Goal: Information Seeking & Learning: Learn about a topic

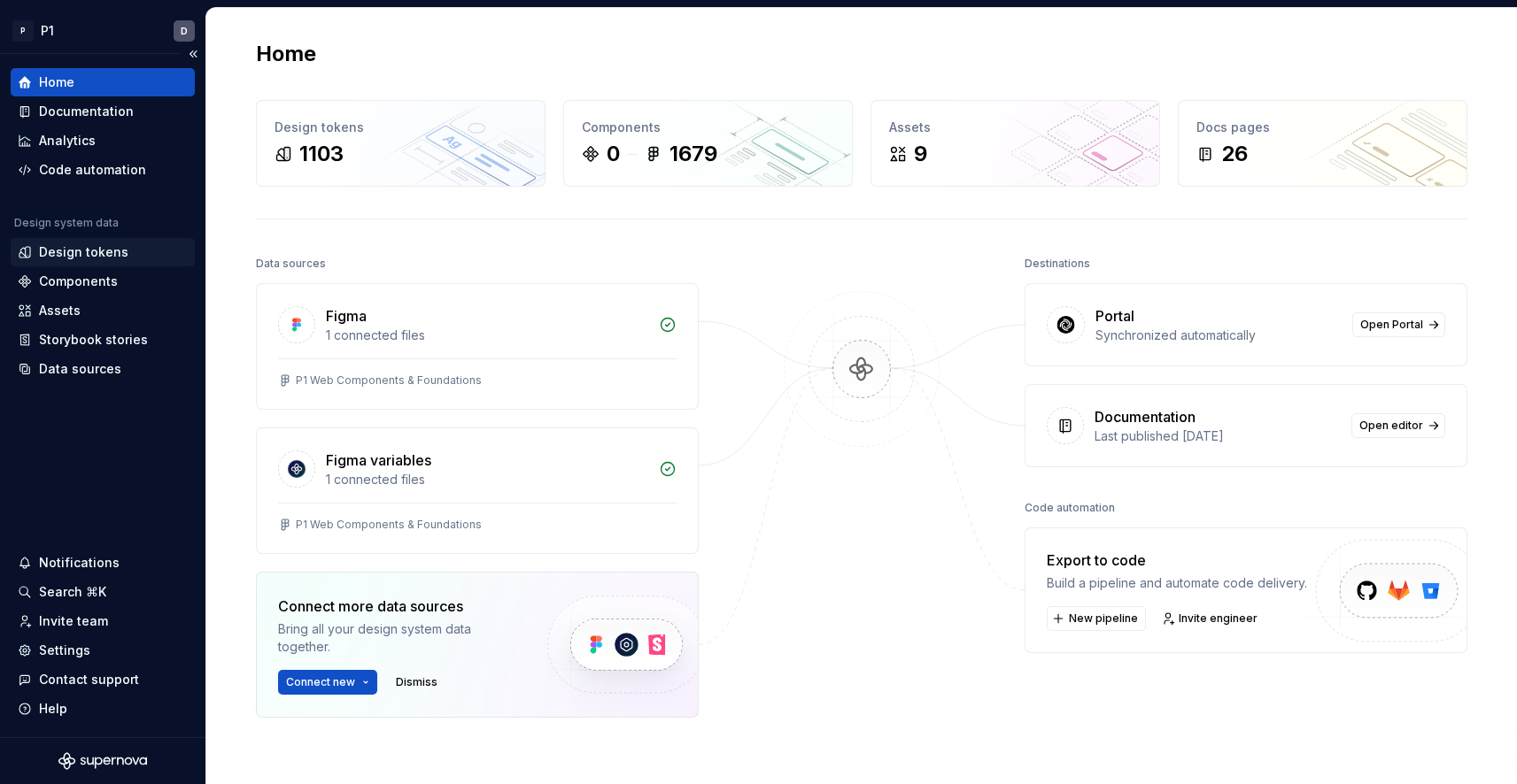
click at [75, 259] on div "Design tokens" at bounding box center [84, 252] width 89 height 18
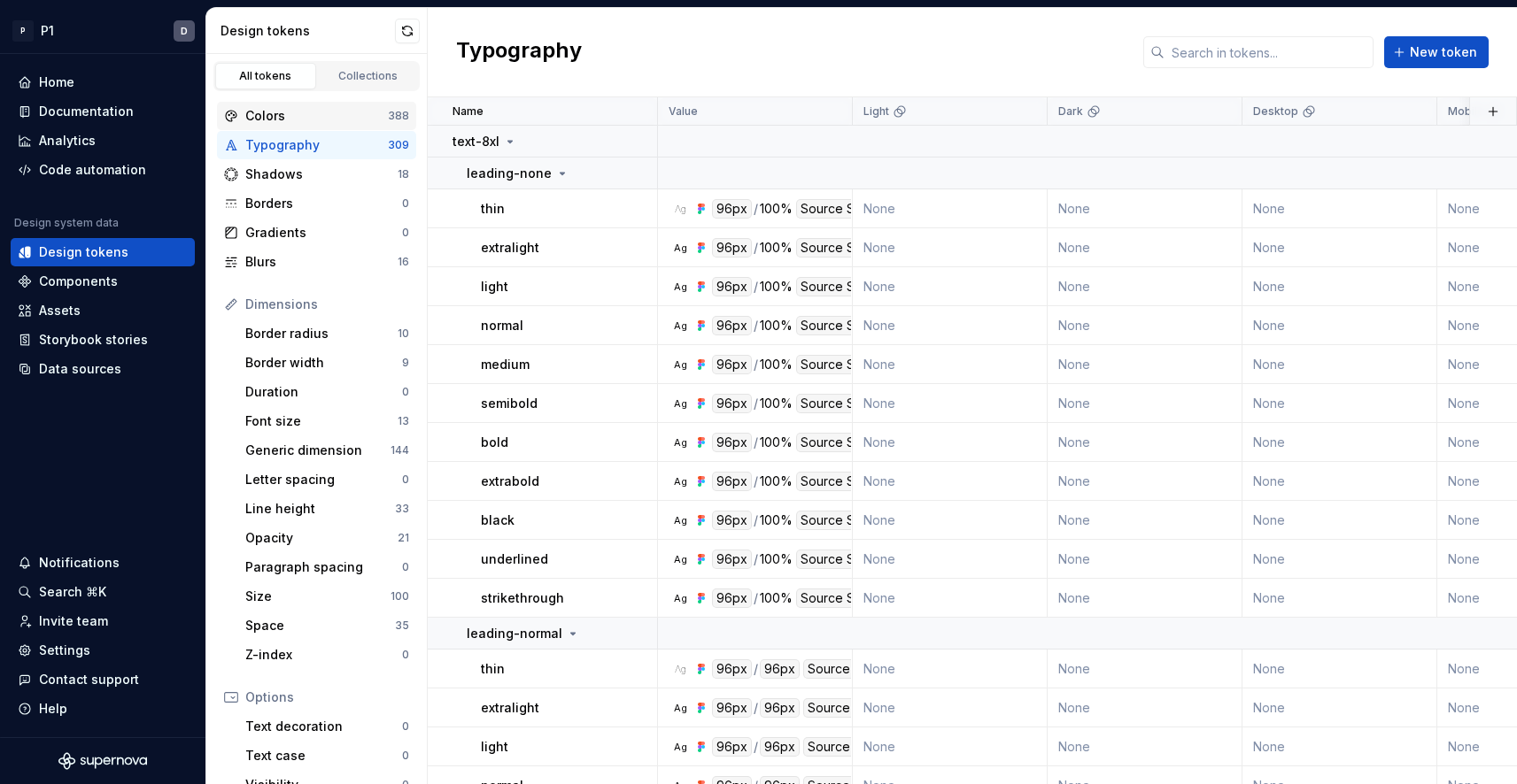
click at [308, 118] on div "Colors" at bounding box center [316, 116] width 143 height 18
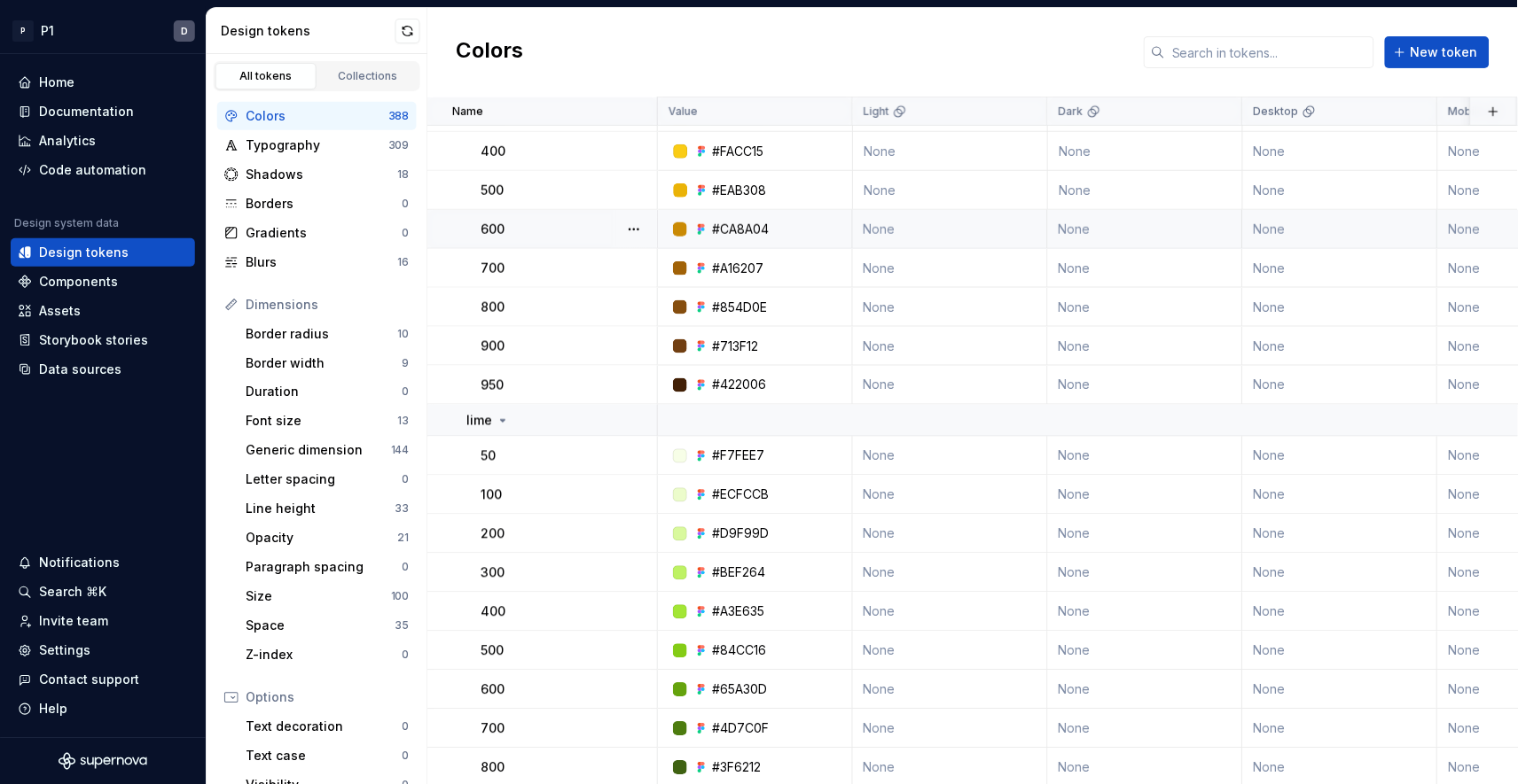
scroll to position [3047, 0]
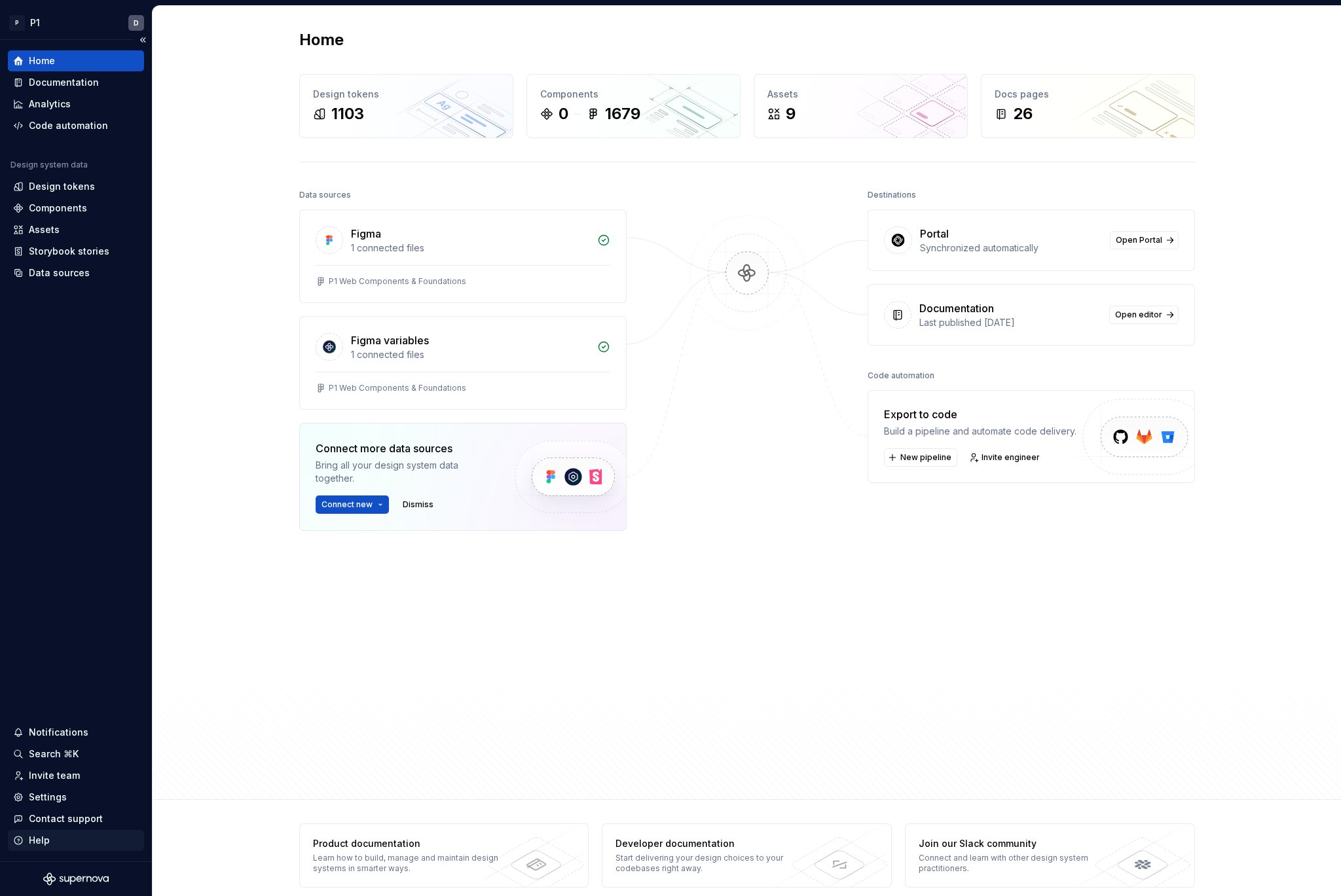
click at [25, 843] on div "Help" at bounding box center [76, 841] width 126 height 13
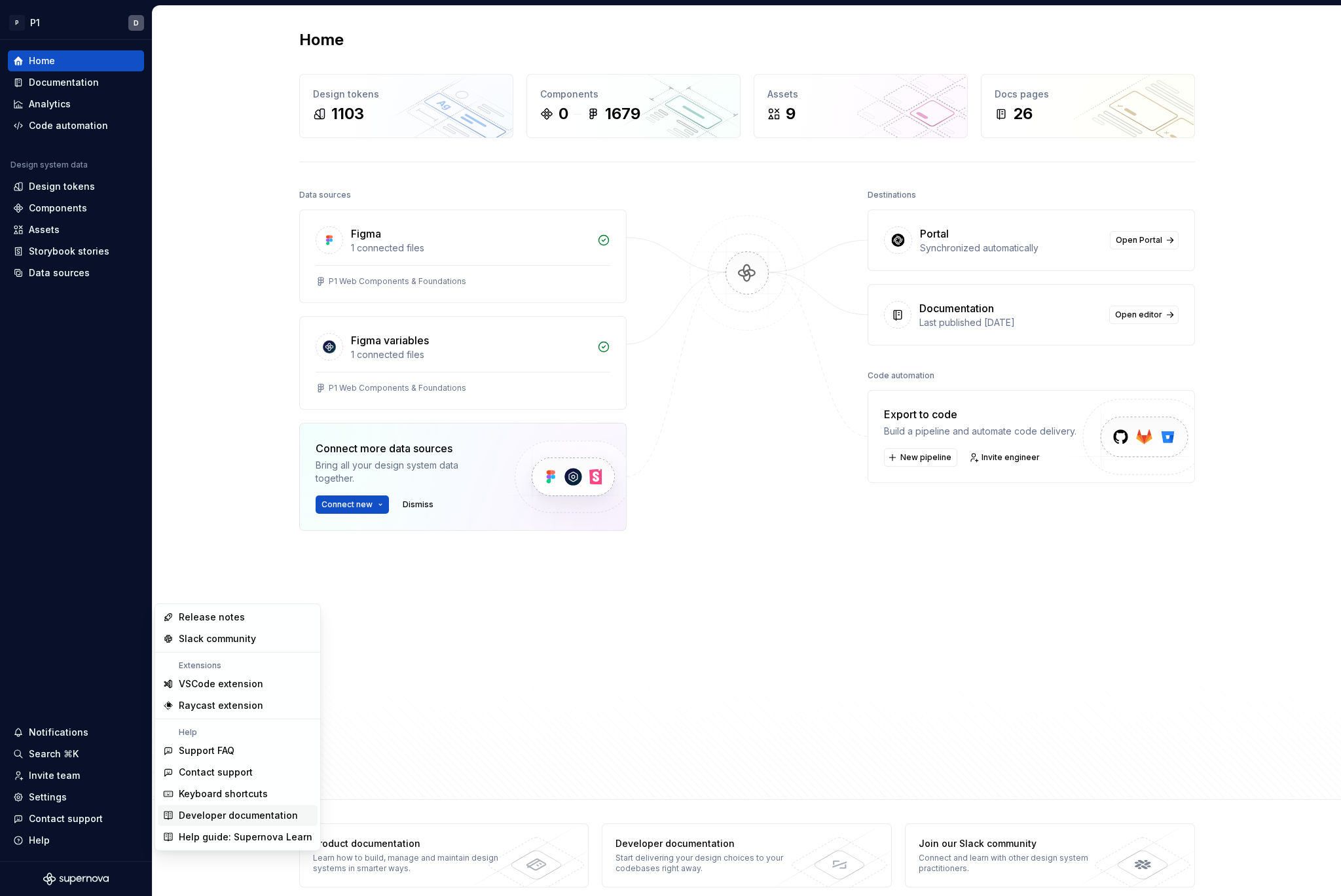
click at [205, 810] on div "Developer documentation" at bounding box center [238, 816] width 119 height 13
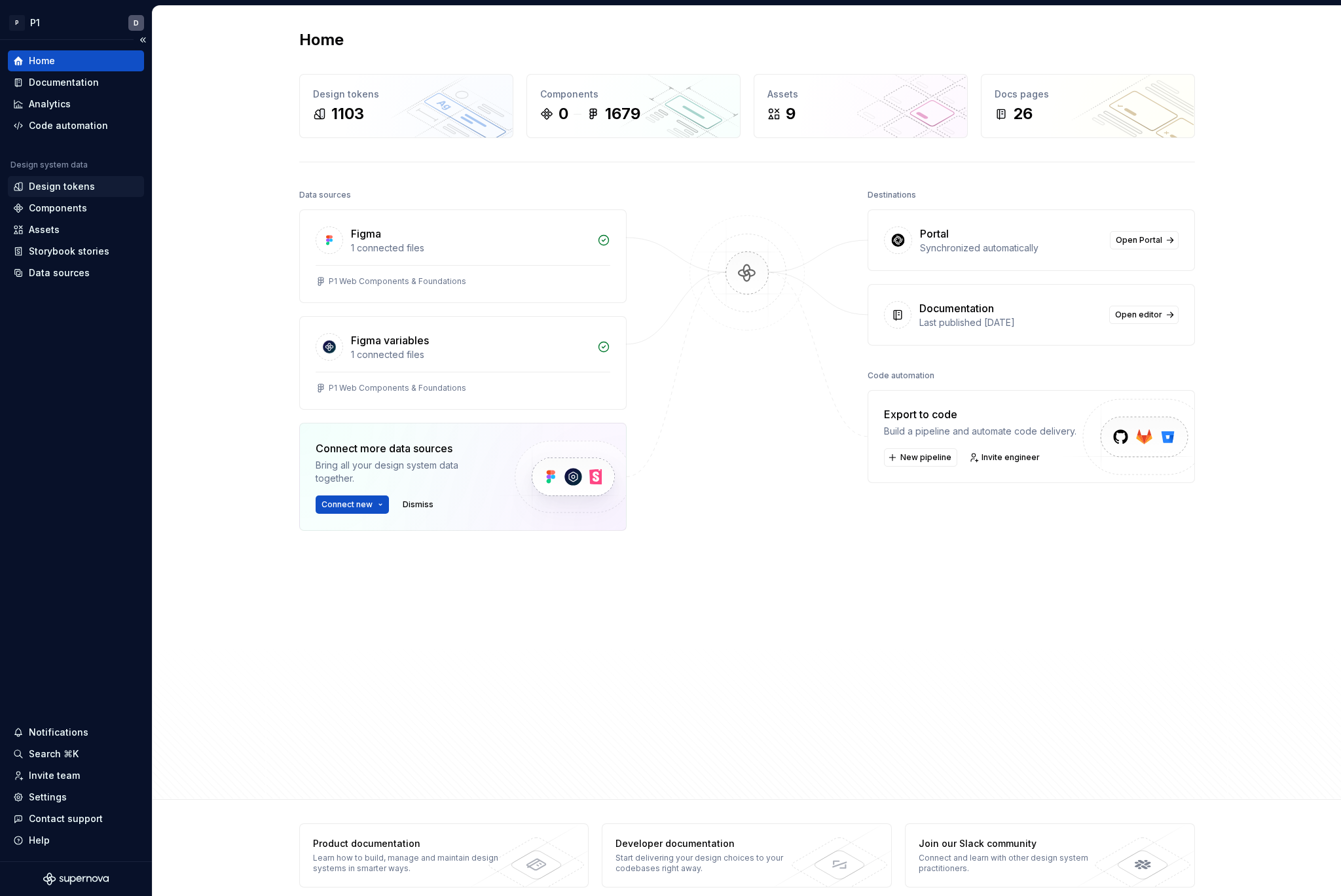
click at [61, 184] on div "Design tokens" at bounding box center [62, 186] width 66 height 13
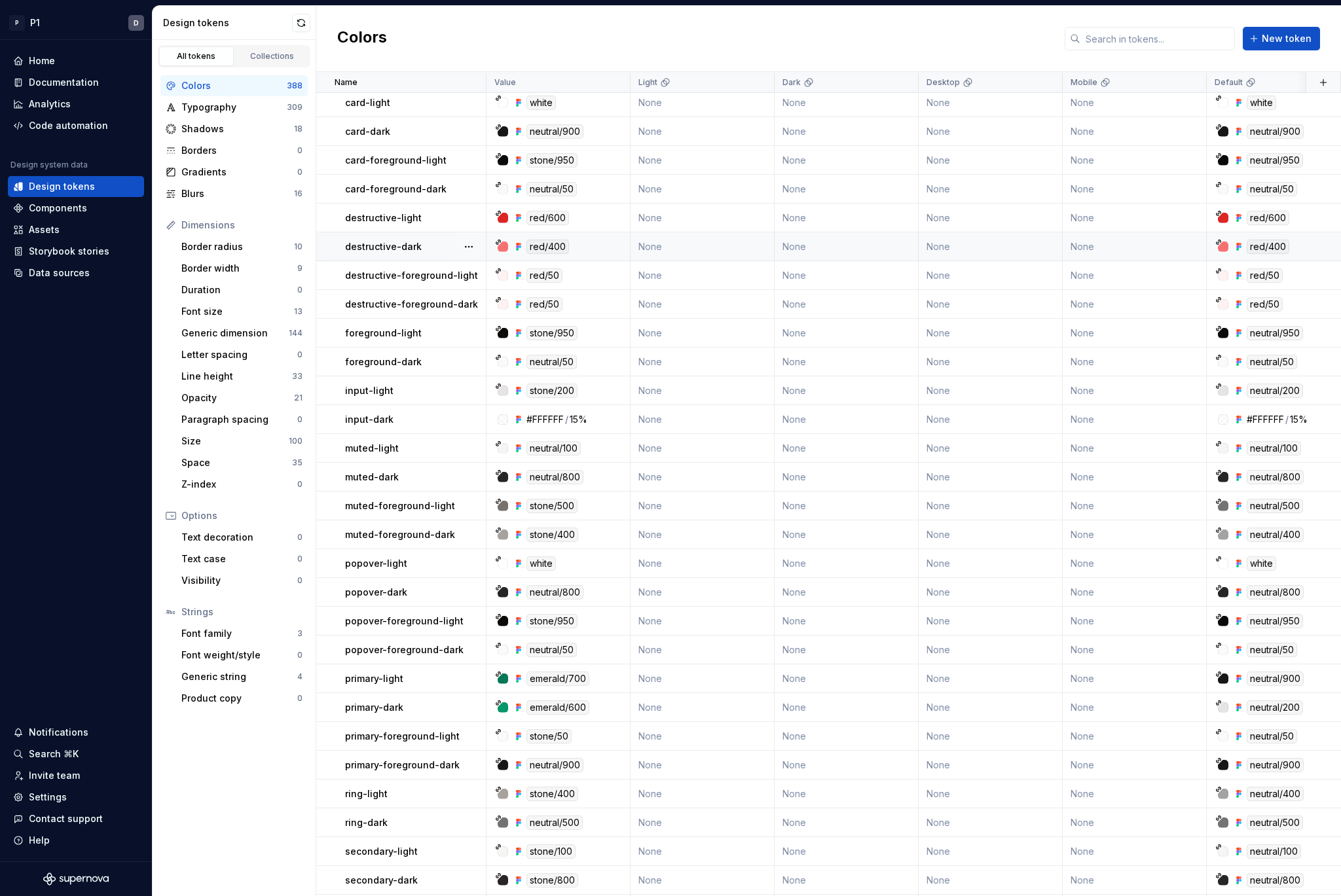
scroll to position [7899, 0]
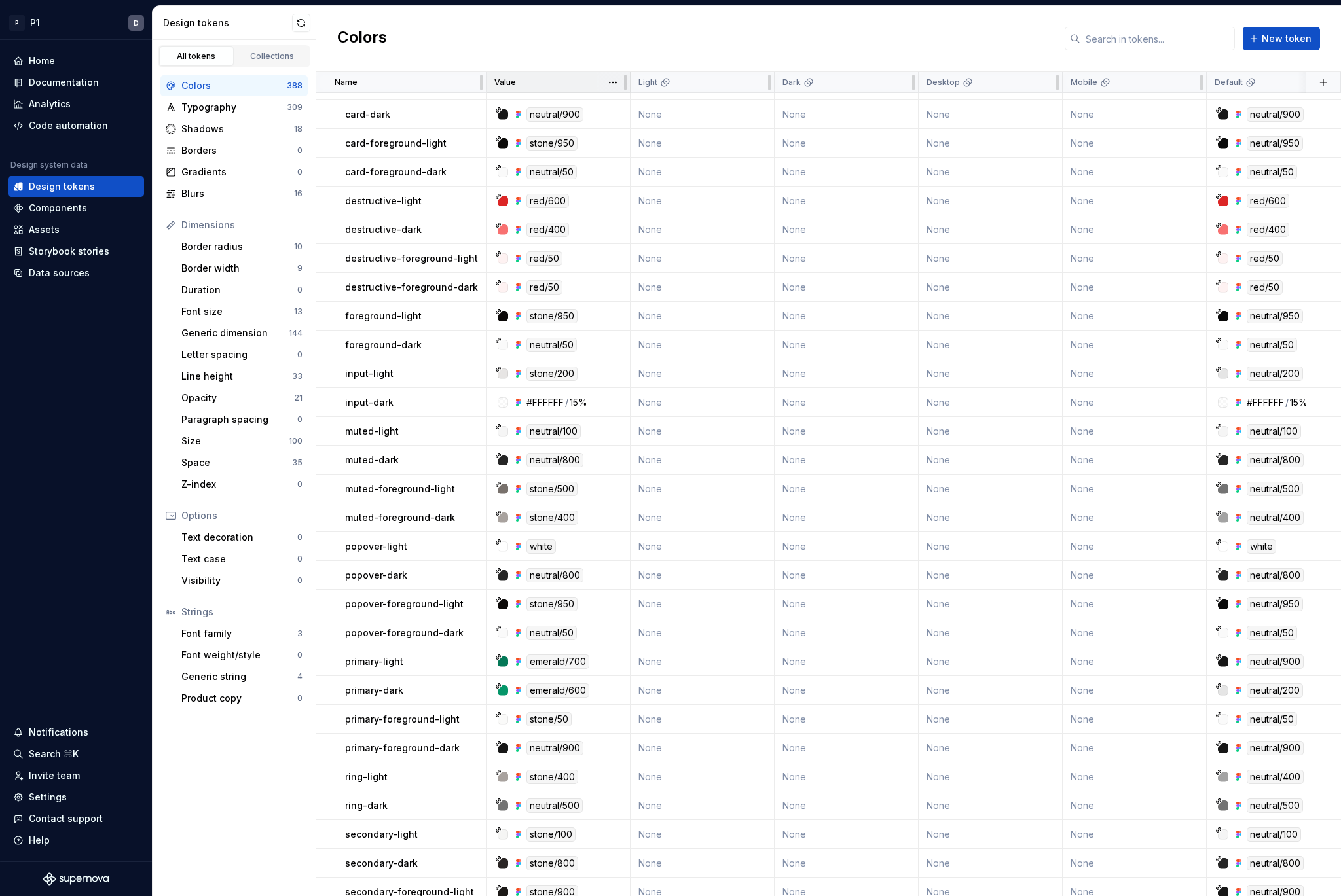
click at [511, 88] on div "Value" at bounding box center [558, 82] width 144 height 21
click at [511, 84] on p "Value" at bounding box center [505, 82] width 22 height 11
click at [608, 79] on html "P P1 D Home Documentation Analytics Code automation Design system data Design t…" at bounding box center [670, 448] width 1341 height 896
click at [517, 83] on div "Value" at bounding box center [558, 82] width 128 height 11
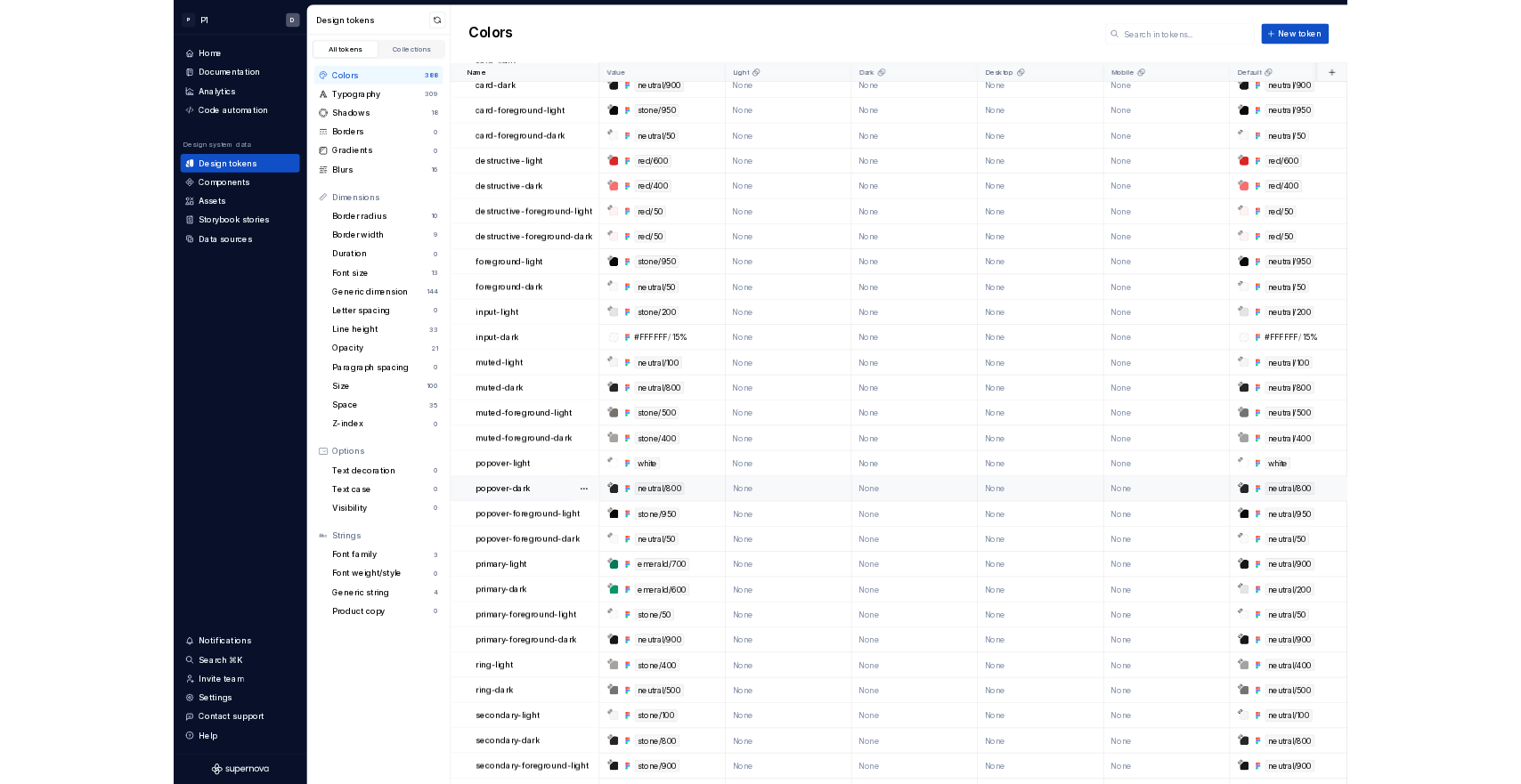
scroll to position [10755, 0]
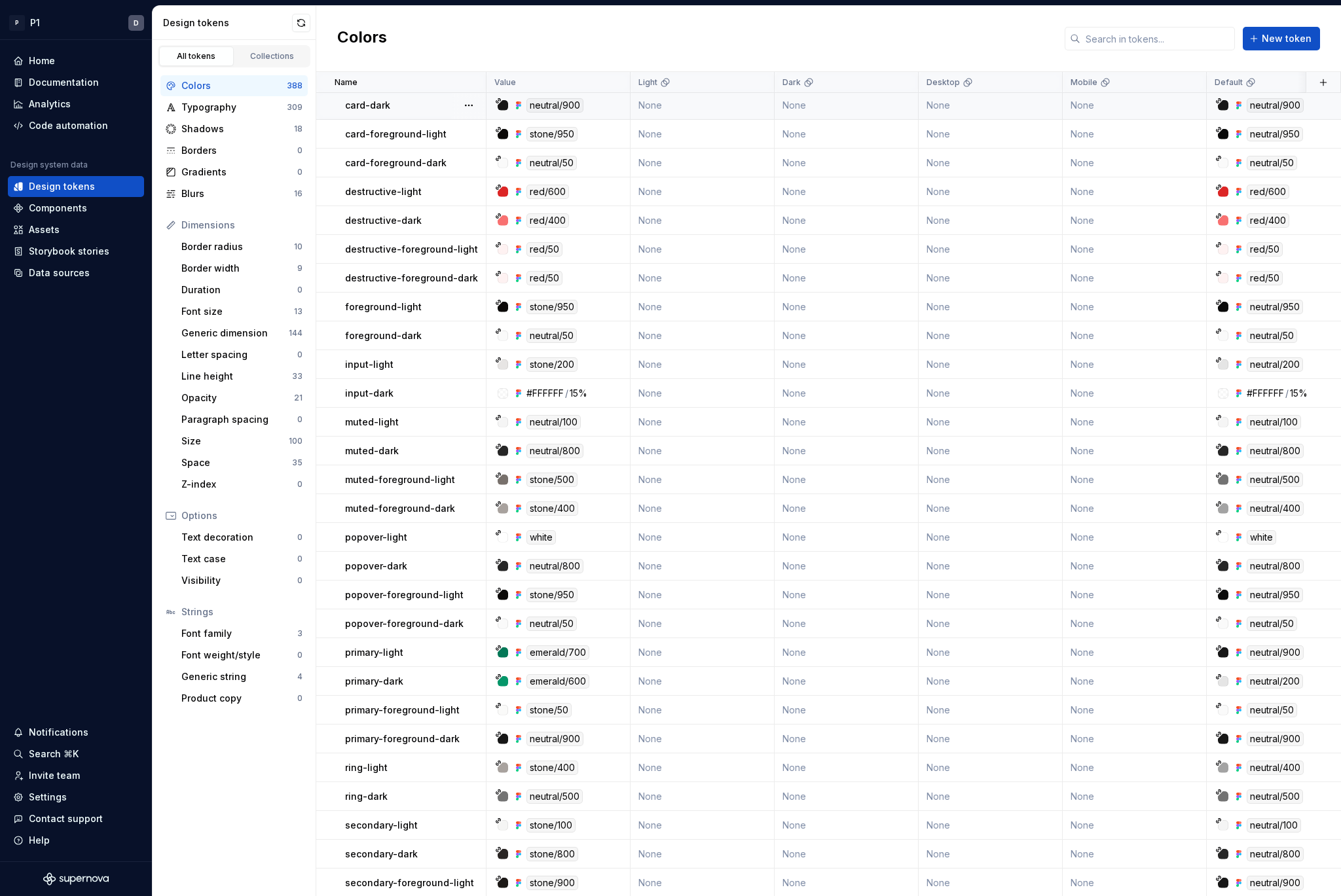
click at [605, 107] on div "neutral/900" at bounding box center [562, 105] width 134 height 14
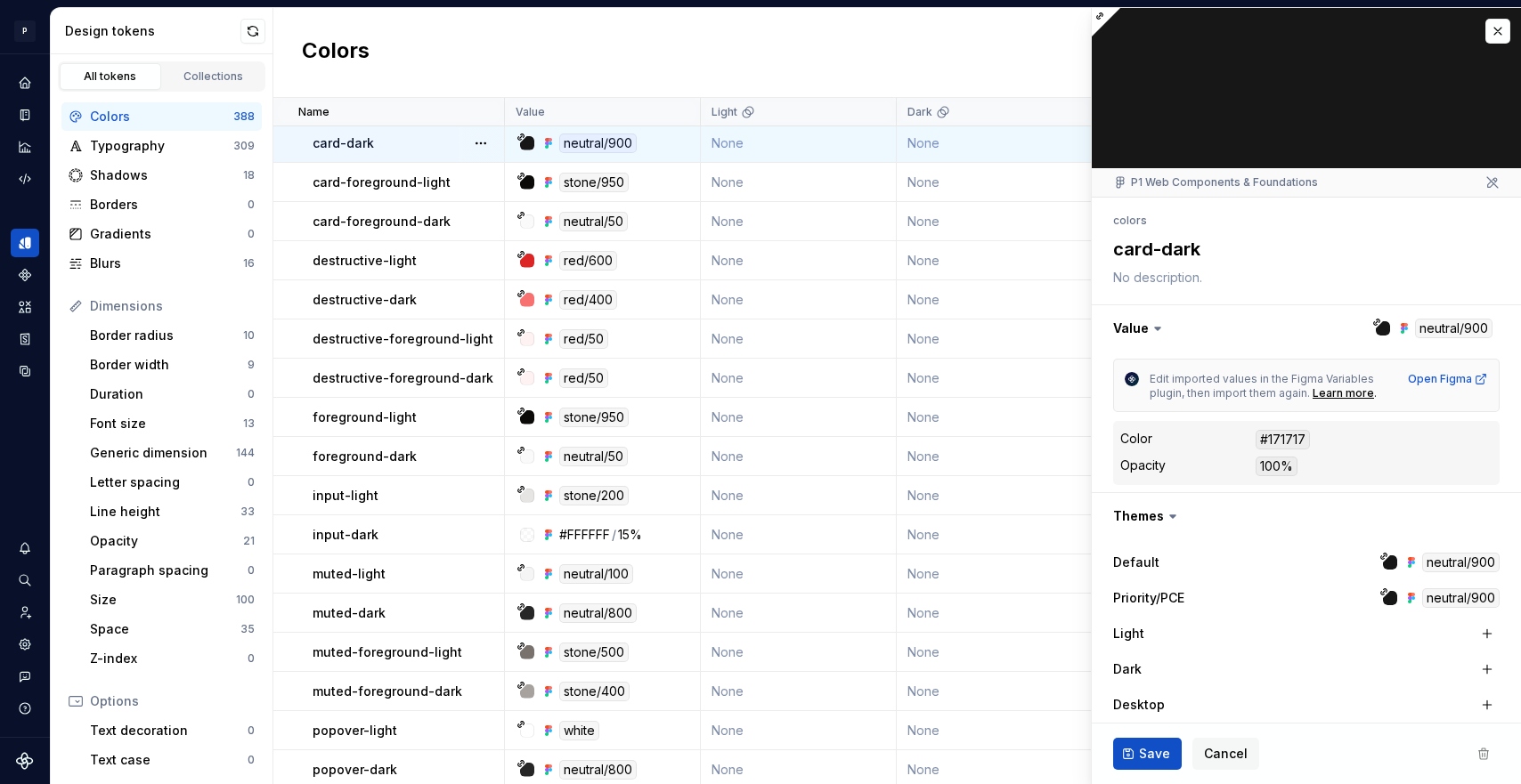
type textarea "*"
